Goal: Book appointment/travel/reservation: Book appointment/travel/reservation

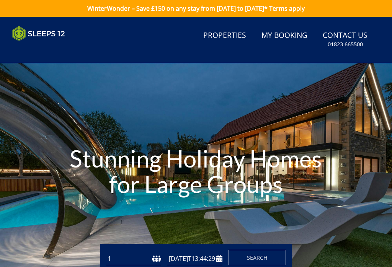
type input "[DATE]"
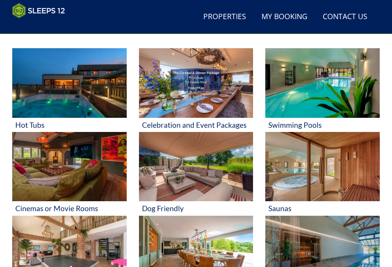
scroll to position [286, 0]
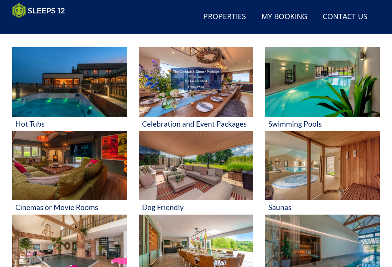
click at [339, 97] on img at bounding box center [322, 82] width 115 height 70
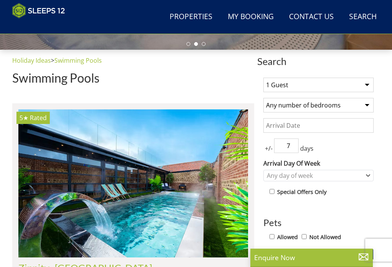
scroll to position [221, 0]
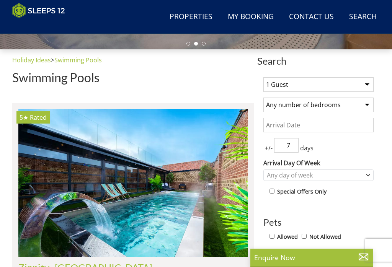
click at [369, 86] on select "1 Guest 2 Guests 3 Guests 4 Guests 5 Guests 6 Guests 7 Guests 8 Guests 9 Guests…" at bounding box center [318, 84] width 110 height 15
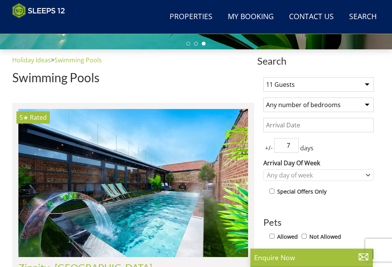
click at [368, 82] on select "1 Guest 2 Guests 3 Guests 4 Guests 5 Guests 6 Guests 7 Guests 8 Guests 9 Guests…" at bounding box center [318, 84] width 110 height 15
select select "12"
click at [369, 103] on select "Any number of bedrooms 3 Bedrooms 4 Bedrooms 5 Bedrooms 6 Bedrooms 7 Bedrooms 8…" at bounding box center [318, 105] width 110 height 15
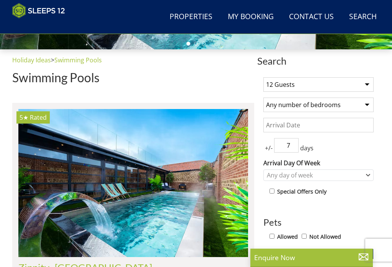
select select "6"
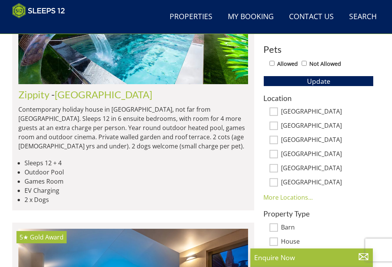
scroll to position [395, 0]
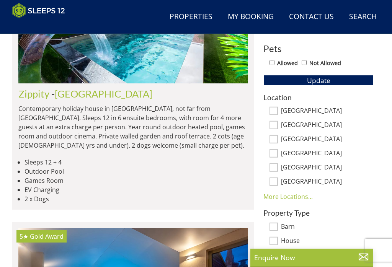
click at [274, 112] on input "[GEOGRAPHIC_DATA]" at bounding box center [274, 111] width 8 height 8
checkbox input "true"
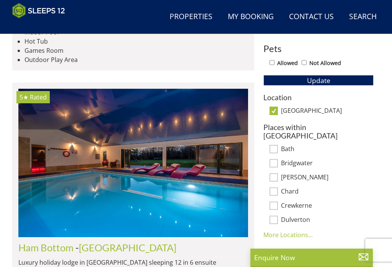
click at [318, 86] on button "Update" at bounding box center [318, 80] width 110 height 11
click at [274, 109] on input "[GEOGRAPHIC_DATA]" at bounding box center [274, 111] width 8 height 8
checkbox input "false"
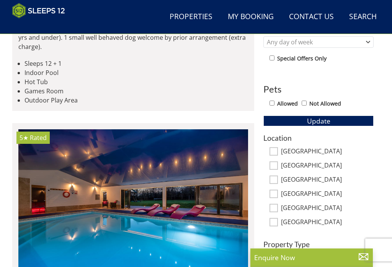
scroll to position [354, 0]
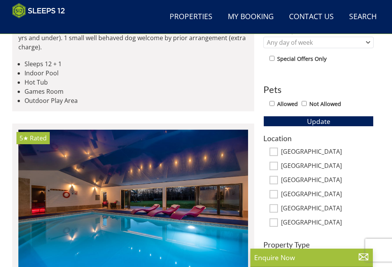
click at [276, 167] on input "[GEOGRAPHIC_DATA]" at bounding box center [274, 166] width 8 height 8
checkbox input "true"
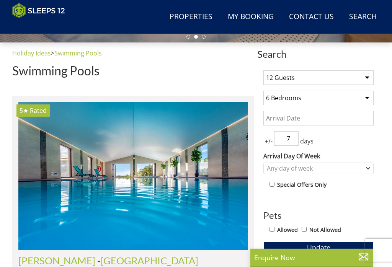
scroll to position [228, 0]
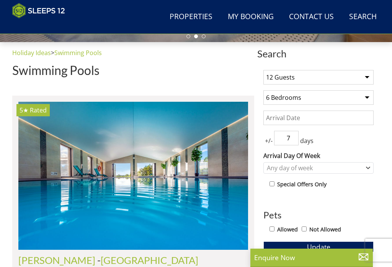
click at [366, 78] on select "1 Guest 2 Guests 3 Guests 4 Guests 5 Guests 6 Guests 7 Guests 8 Guests 9 Guests…" at bounding box center [318, 77] width 110 height 15
select select "10"
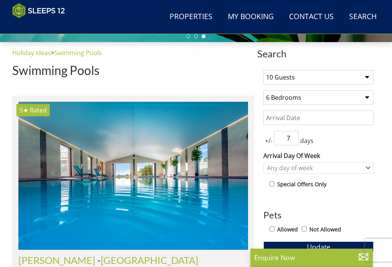
click at [368, 96] on select "Any number of bedrooms 3 Bedrooms 4 Bedrooms 5 Bedrooms 6 Bedrooms 7 Bedrooms 8…" at bounding box center [318, 97] width 110 height 15
select select "5"
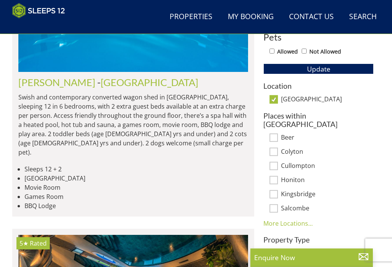
scroll to position [407, 0]
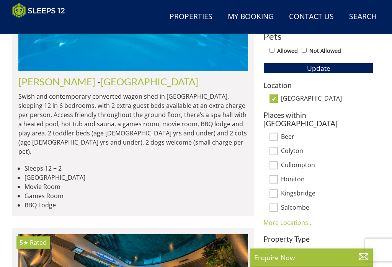
click at [318, 68] on span "Update" at bounding box center [318, 68] width 23 height 9
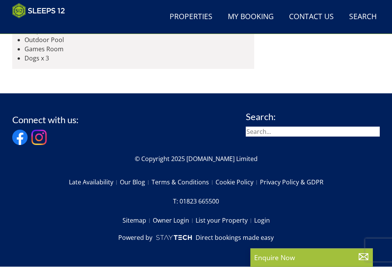
scroll to position [3410, 0]
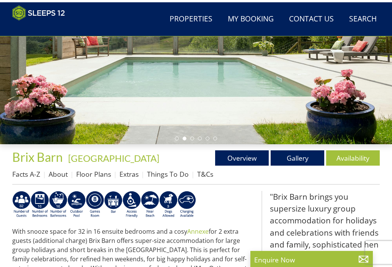
scroll to position [126, 0]
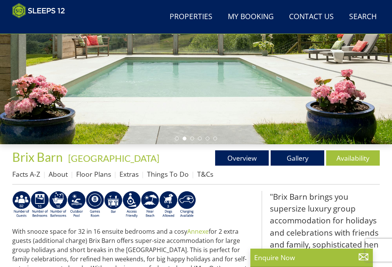
click at [302, 160] on link "Gallery" at bounding box center [298, 158] width 54 height 15
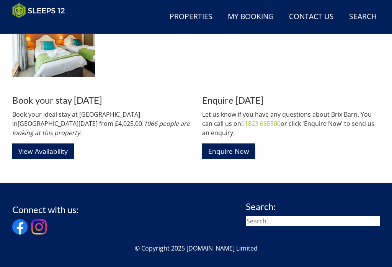
scroll to position [1178, 0]
click at [51, 147] on link "View Availability" at bounding box center [43, 151] width 62 height 15
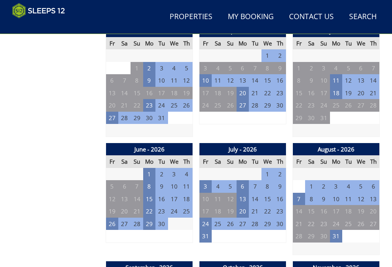
scroll to position [530, 0]
click at [151, 222] on td "29" at bounding box center [149, 224] width 12 height 13
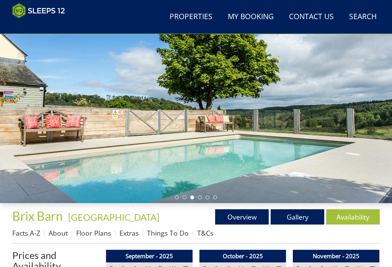
scroll to position [0, 0]
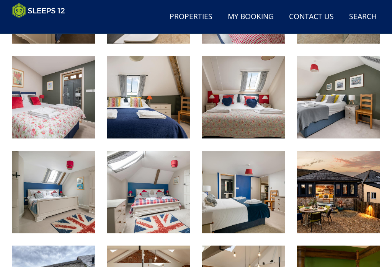
scroll to position [631, 0]
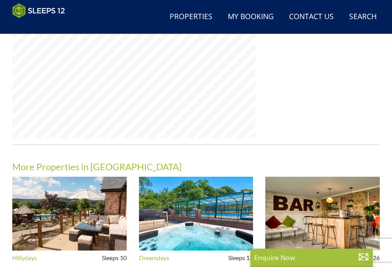
scroll to position [628, 0]
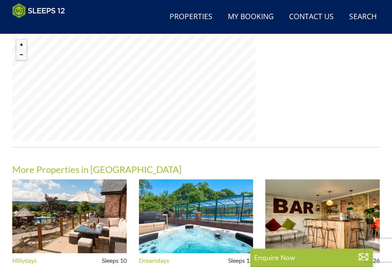
select select "10"
select select "5"
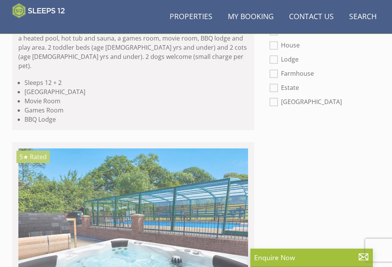
scroll to position [2246, 0]
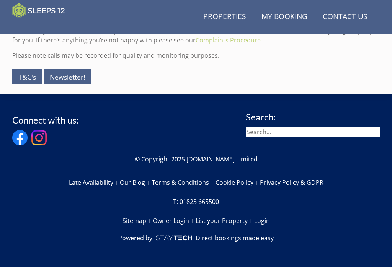
scroll to position [286, 0]
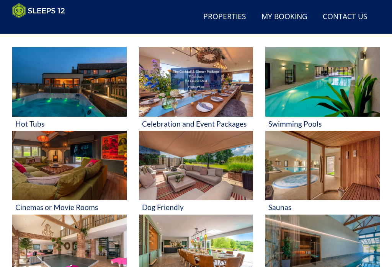
click at [356, 80] on img at bounding box center [322, 82] width 115 height 70
select select "10"
select select "5"
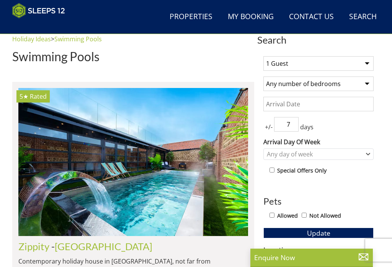
scroll to position [242, 0]
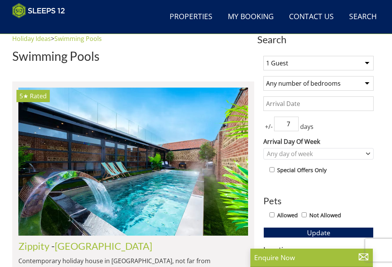
click at [363, 62] on select "1 Guest 2 Guests 3 Guests 4 Guests 5 Guests 6 Guests 7 Guests 8 Guests 9 Guests…" at bounding box center [318, 63] width 110 height 15
select select "12"
click at [367, 83] on select "Any number of bedrooms 3 Bedrooms 4 Bedrooms 5 Bedrooms 6 Bedrooms 7 Bedrooms 8…" at bounding box center [318, 83] width 110 height 15
select select "6"
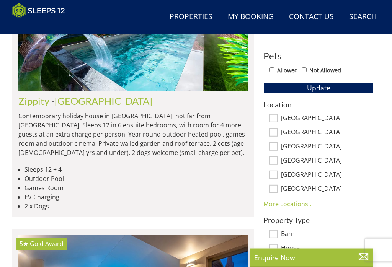
scroll to position [388, 0]
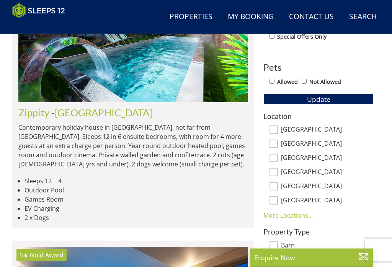
click at [277, 127] on input "[GEOGRAPHIC_DATA]" at bounding box center [274, 130] width 8 height 8
checkbox input "true"
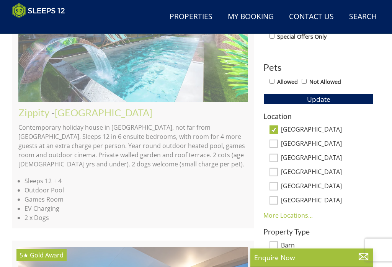
scroll to position [376, 0]
click at [331, 98] on button "Update" at bounding box center [318, 99] width 110 height 11
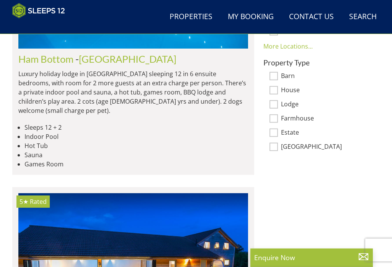
scroll to position [584, 0]
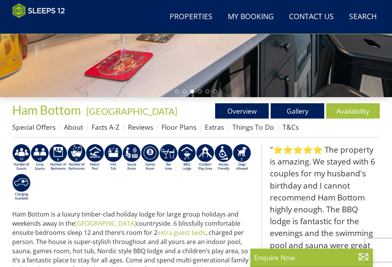
scroll to position [172, 0]
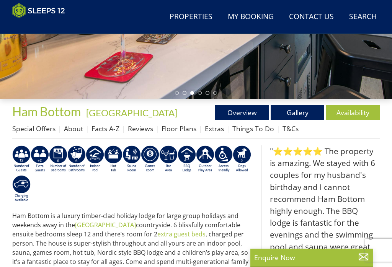
click at [300, 112] on link "Gallery" at bounding box center [298, 112] width 54 height 15
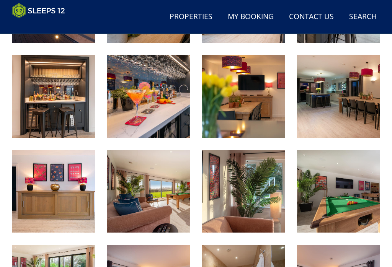
scroll to position [452, 0]
click at [59, 95] on img at bounding box center [53, 96] width 83 height 83
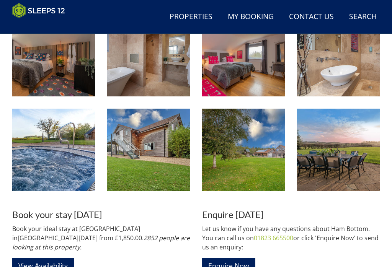
scroll to position [969, 0]
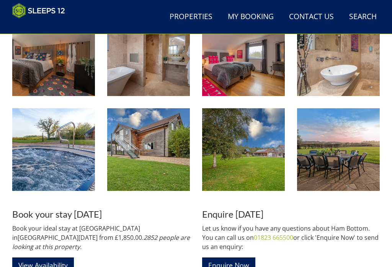
click at [234, 157] on img at bounding box center [243, 149] width 83 height 83
click at [56, 258] on link "View Availability" at bounding box center [43, 265] width 62 height 15
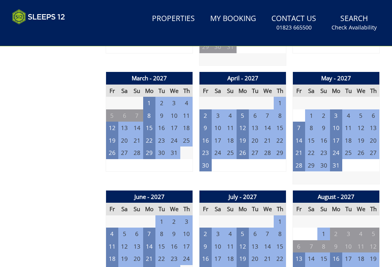
click at [57, 267] on html "WinterWonder – Save £150 on any stay from [DATE] to [DATE]* Terms apply Search …" at bounding box center [196, 56] width 392 height 2050
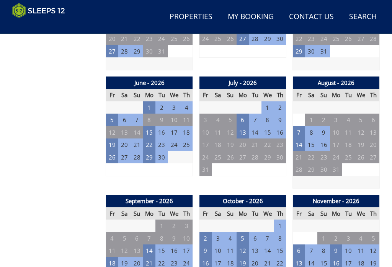
scroll to position [596, 0]
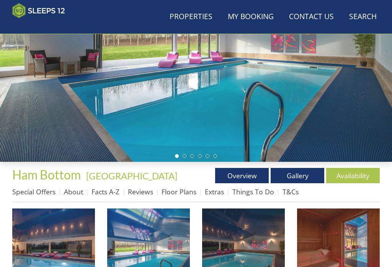
scroll to position [107, 0]
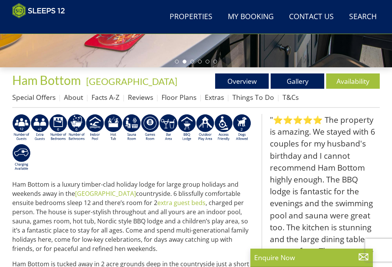
scroll to position [203, 0]
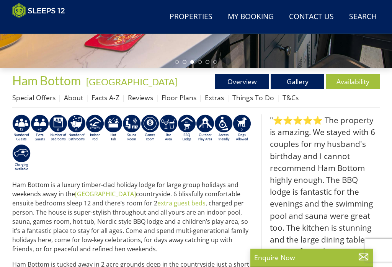
click at [359, 82] on link "Availability" at bounding box center [353, 81] width 54 height 15
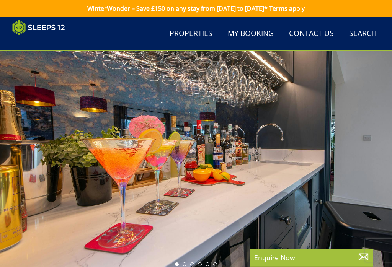
scroll to position [203, 0]
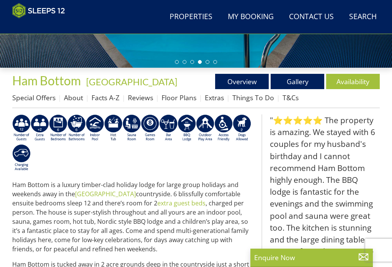
select select "12"
select select "6"
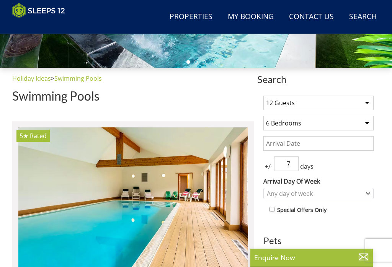
scroll to position [584, 0]
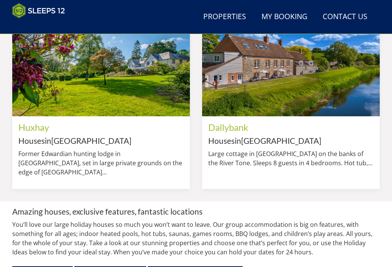
scroll to position [286, 0]
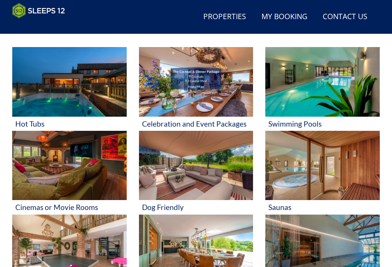
click at [324, 83] on img at bounding box center [322, 82] width 115 height 70
select select "12"
select select "6"
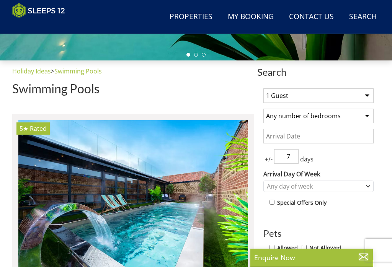
scroll to position [210, 0]
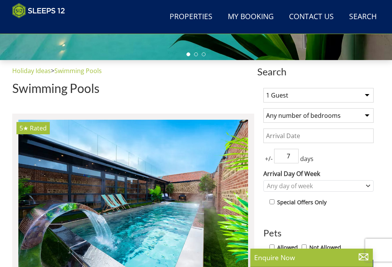
click at [366, 93] on select "1 Guest 2 Guests 3 Guests 4 Guests 5 Guests 6 Guests 7 Guests 8 Guests 9 Guests…" at bounding box center [318, 95] width 110 height 15
select select "12"
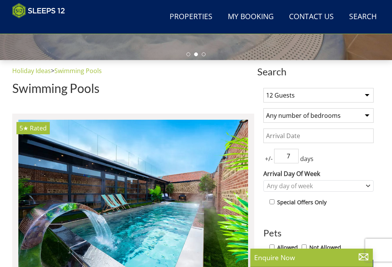
click at [366, 113] on select "Any number of bedrooms 3 Bedrooms 4 Bedrooms 5 Bedrooms 6 Bedrooms 7 Bedrooms 8…" at bounding box center [318, 115] width 110 height 15
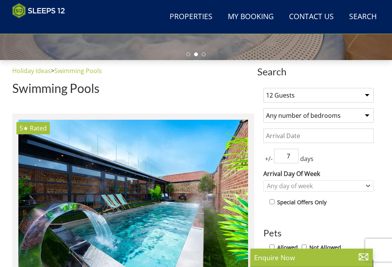
select select "6"
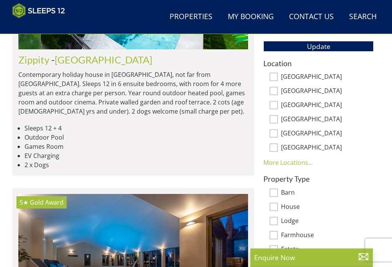
scroll to position [429, 0]
click at [274, 78] on input "[GEOGRAPHIC_DATA]" at bounding box center [274, 77] width 8 height 8
checkbox input "true"
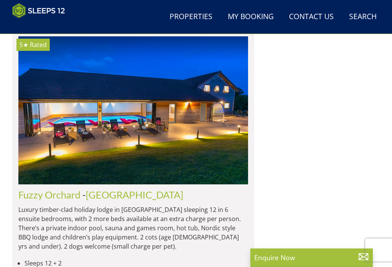
scroll to position [889, 0]
click at [218, 136] on img at bounding box center [133, 110] width 230 height 148
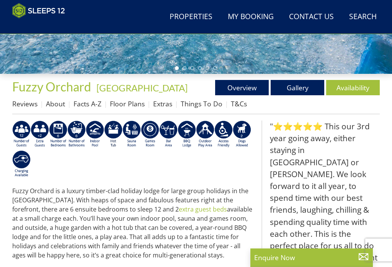
scroll to position [196, 0]
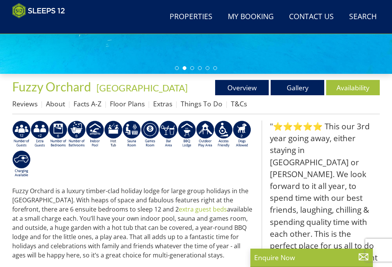
click at [298, 87] on link "Gallery" at bounding box center [298, 87] width 54 height 15
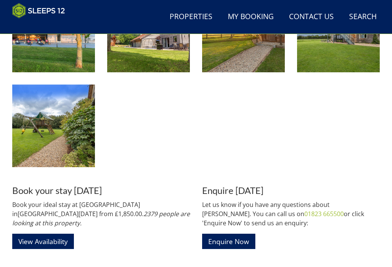
scroll to position [992, 0]
click at [58, 234] on link "View Availability" at bounding box center [43, 241] width 62 height 15
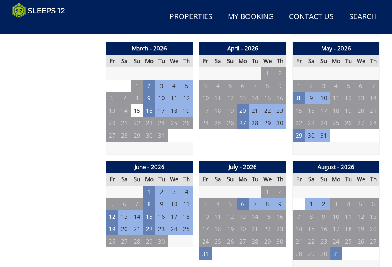
scroll to position [511, 0]
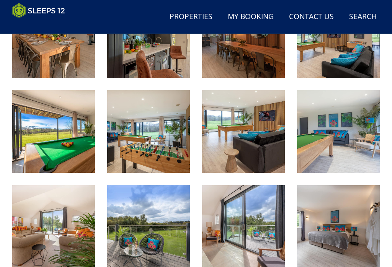
scroll to position [992, 0]
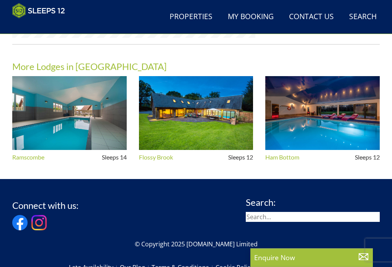
scroll to position [709, 0]
click at [64, 103] on img at bounding box center [69, 113] width 115 height 74
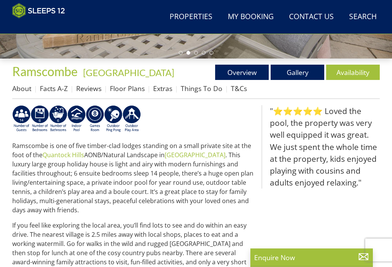
scroll to position [212, 0]
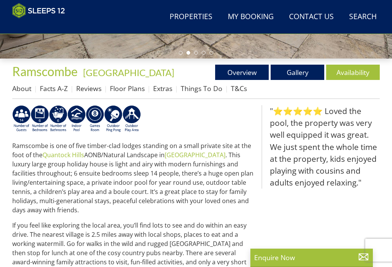
click at [298, 72] on link "Gallery" at bounding box center [298, 72] width 54 height 15
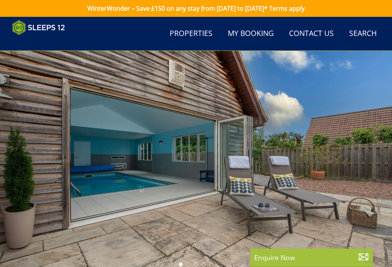
scroll to position [212, 0]
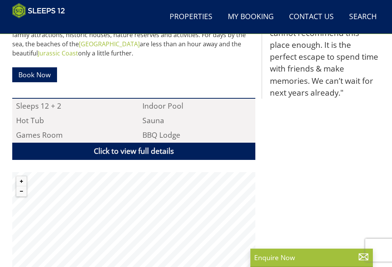
scroll to position [402, 0]
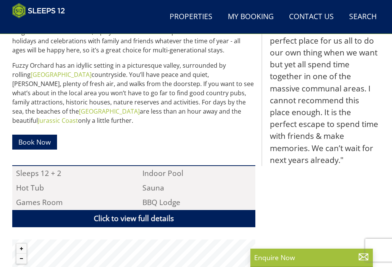
select select "12"
select select "6"
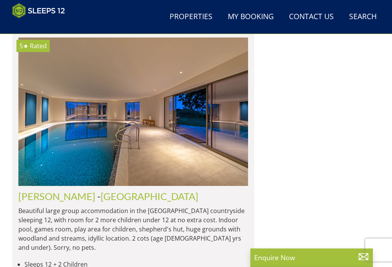
scroll to position [1642, 0]
click at [148, 105] on img at bounding box center [133, 112] width 230 height 148
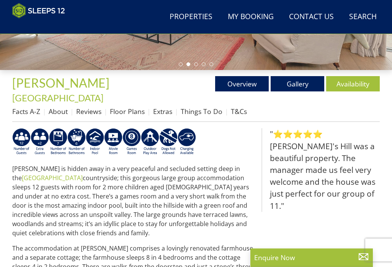
scroll to position [200, 0]
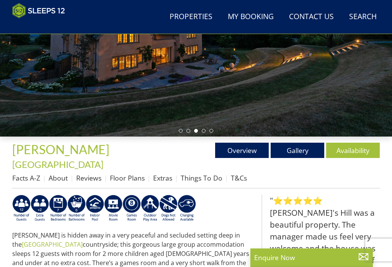
scroll to position [133, 0]
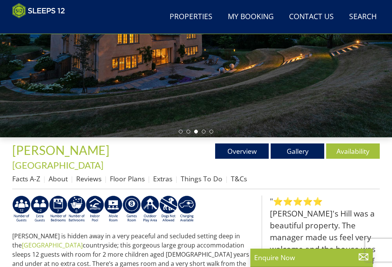
click at [300, 151] on link "Gallery" at bounding box center [298, 151] width 54 height 15
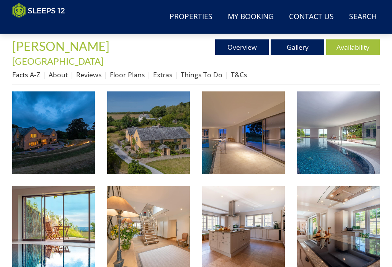
scroll to position [237, 0]
click at [161, 129] on img at bounding box center [148, 133] width 83 height 83
click at [347, 47] on link "Availability" at bounding box center [353, 46] width 54 height 15
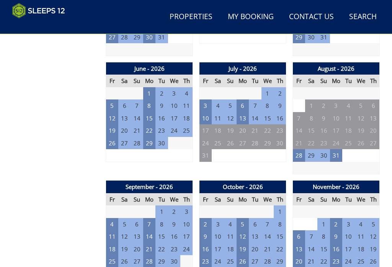
scroll to position [622, 0]
click at [243, 100] on td "6" at bounding box center [243, 106] width 12 height 13
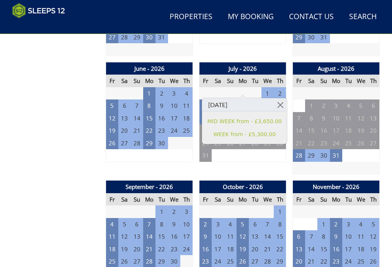
click at [279, 105] on link at bounding box center [280, 104] width 13 height 13
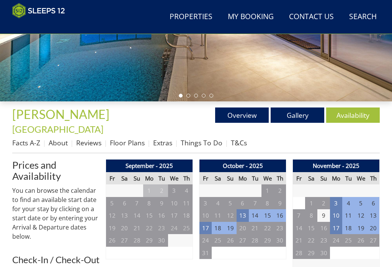
scroll to position [169, 0]
click at [128, 138] on link "Floor Plans" at bounding box center [127, 142] width 35 height 9
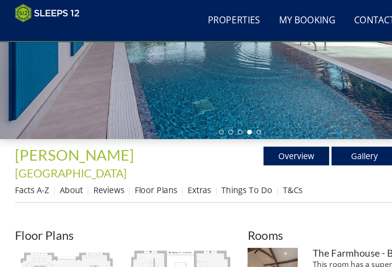
scroll to position [156, 0]
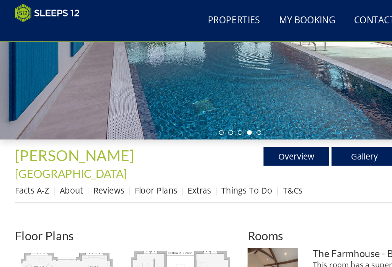
click at [170, 151] on link "Extras" at bounding box center [162, 155] width 19 height 9
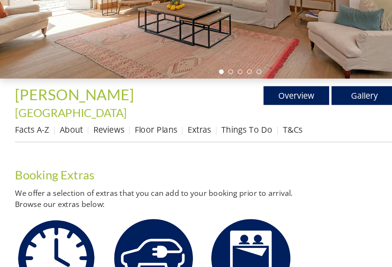
scroll to position [167, 0]
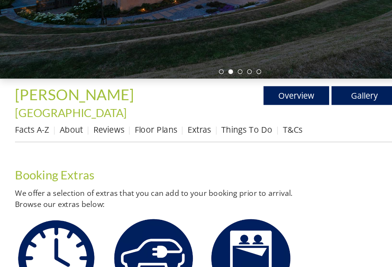
click at [61, 140] on link "About" at bounding box center [58, 144] width 19 height 9
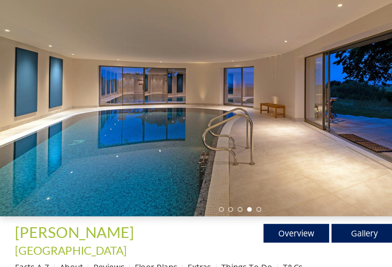
scroll to position [54, 0]
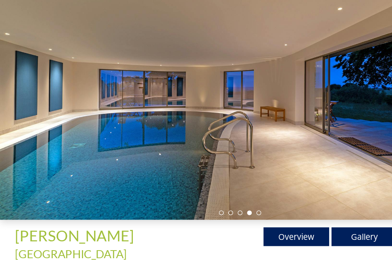
click at [98, 253] on link "Reviews" at bounding box center [88, 257] width 25 height 9
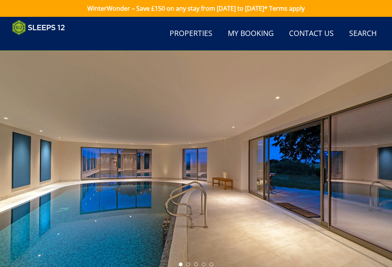
scroll to position [42, 0]
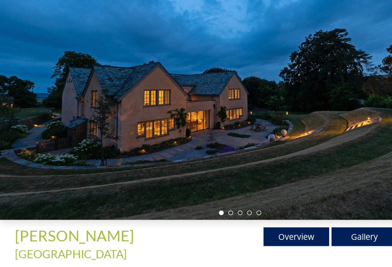
scroll to position [157, 0]
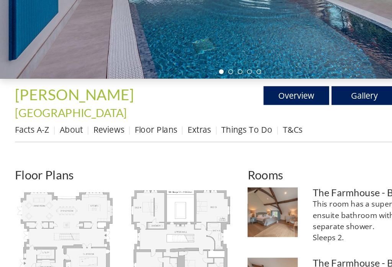
scroll to position [156, 0]
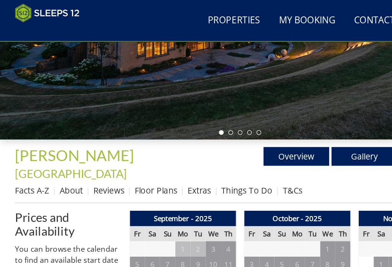
scroll to position [169, 0]
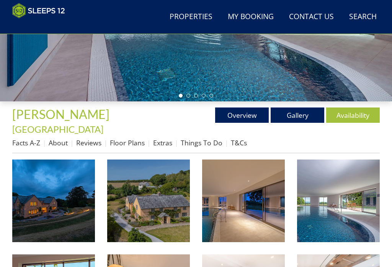
scroll to position [237, 0]
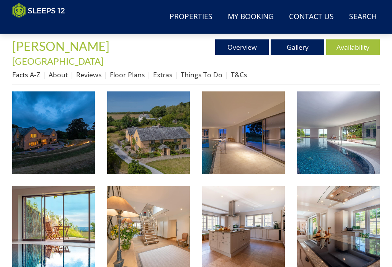
scroll to position [133, 0]
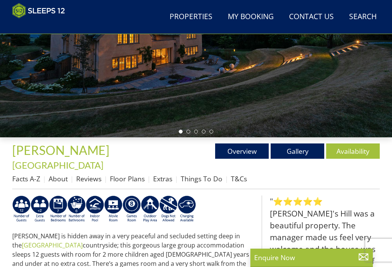
select select "12"
select select "6"
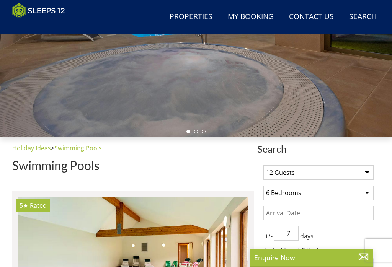
scroll to position [1642, 0]
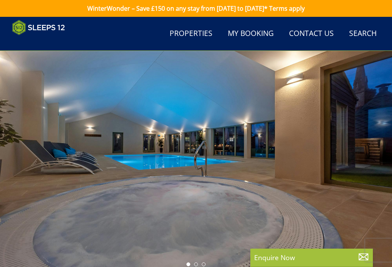
select select "12"
select select "6"
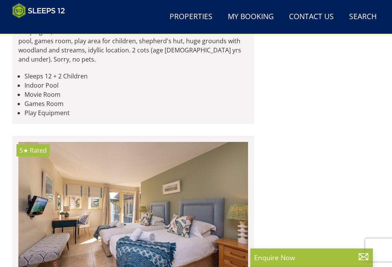
scroll to position [2276, 0]
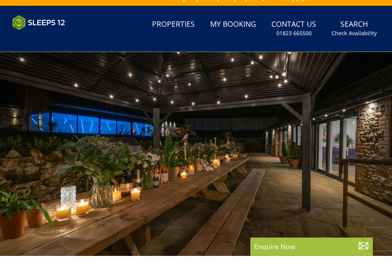
scroll to position [12, 0]
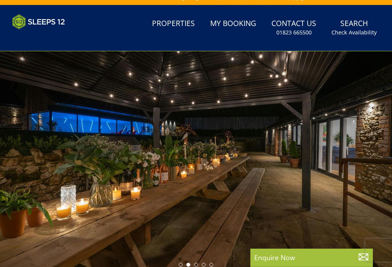
select select "12"
select select "6"
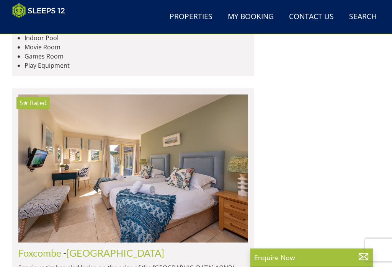
scroll to position [2322, 0]
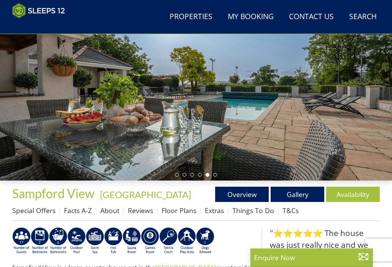
scroll to position [90, 0]
click at [306, 194] on link "Gallery" at bounding box center [298, 194] width 54 height 15
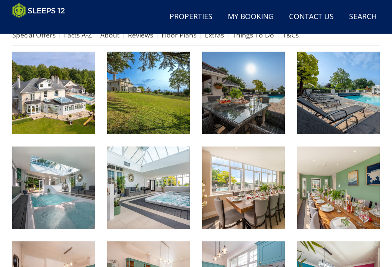
scroll to position [265, 0]
click at [160, 108] on img at bounding box center [148, 93] width 83 height 83
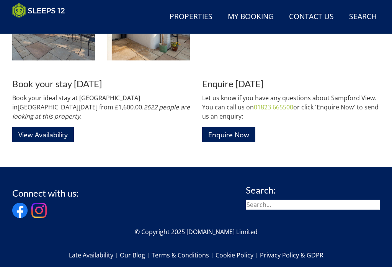
scroll to position [1194, 0]
click at [49, 127] on link "View Availability" at bounding box center [43, 134] width 62 height 15
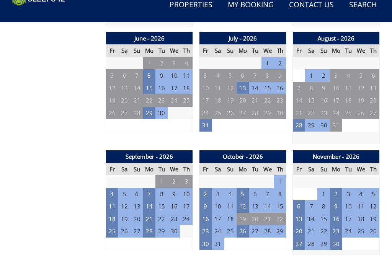
scroll to position [641, 0]
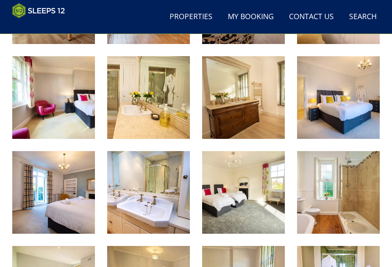
scroll to position [1194, 0]
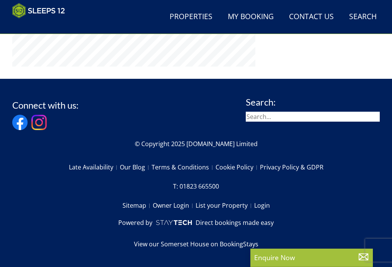
scroll to position [90, 0]
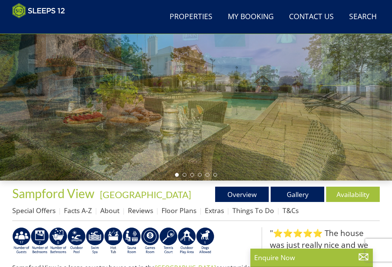
select select "12"
select select "6"
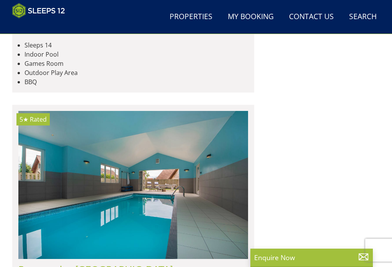
scroll to position [2600, 0]
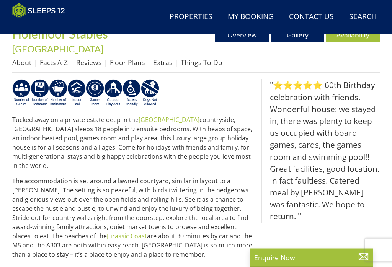
scroll to position [225, 0]
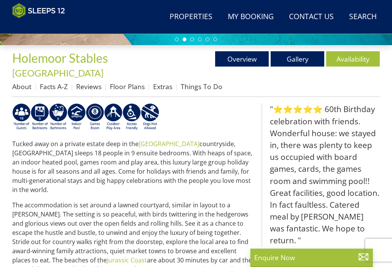
click at [303, 56] on link "Gallery" at bounding box center [298, 58] width 54 height 15
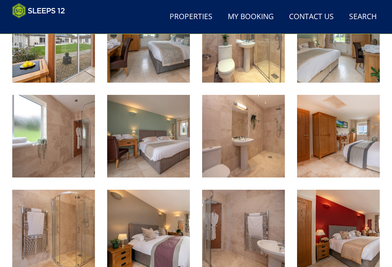
scroll to position [494, 0]
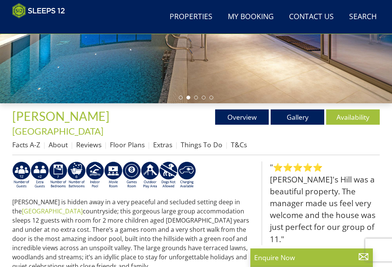
scroll to position [167, 0]
click at [299, 114] on link "Gallery" at bounding box center [298, 117] width 54 height 15
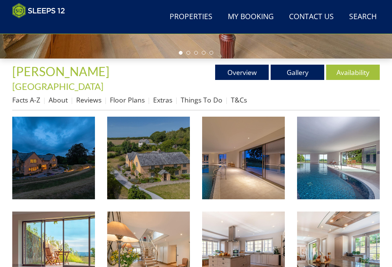
scroll to position [213, 0]
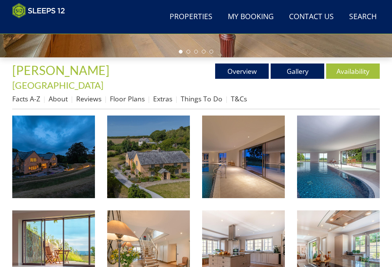
click at [61, 159] on img at bounding box center [53, 157] width 83 height 83
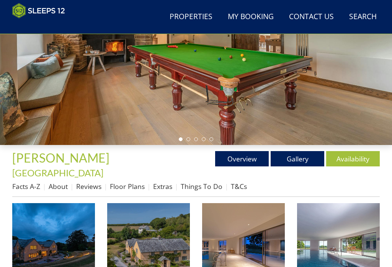
scroll to position [130, 0]
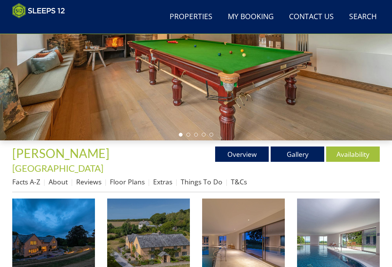
click at [234, 154] on link "Overview" at bounding box center [242, 154] width 54 height 15
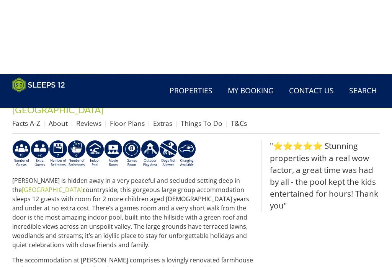
scroll to position [166, 0]
